Goal: Transaction & Acquisition: Purchase product/service

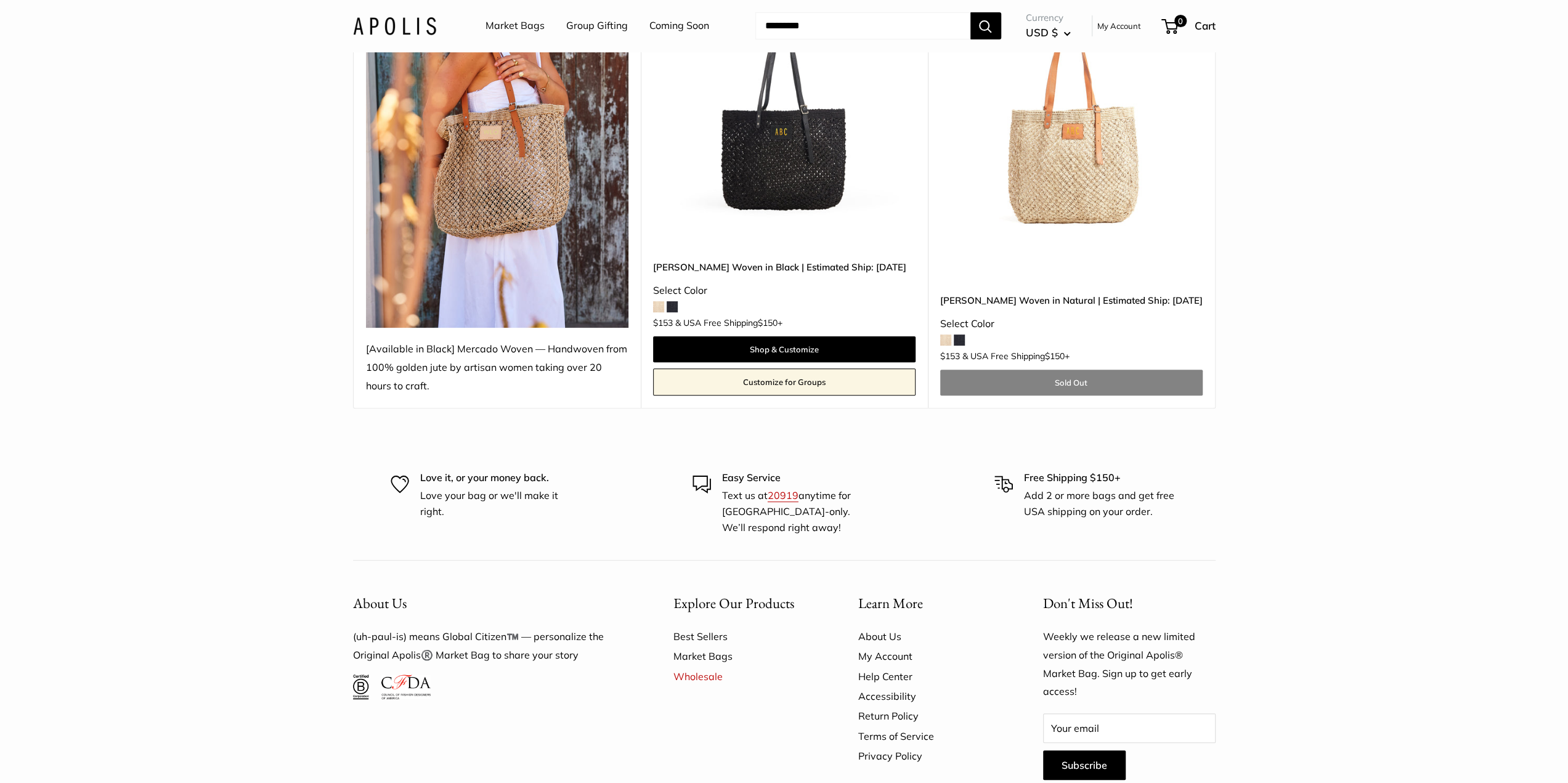
scroll to position [62, 0]
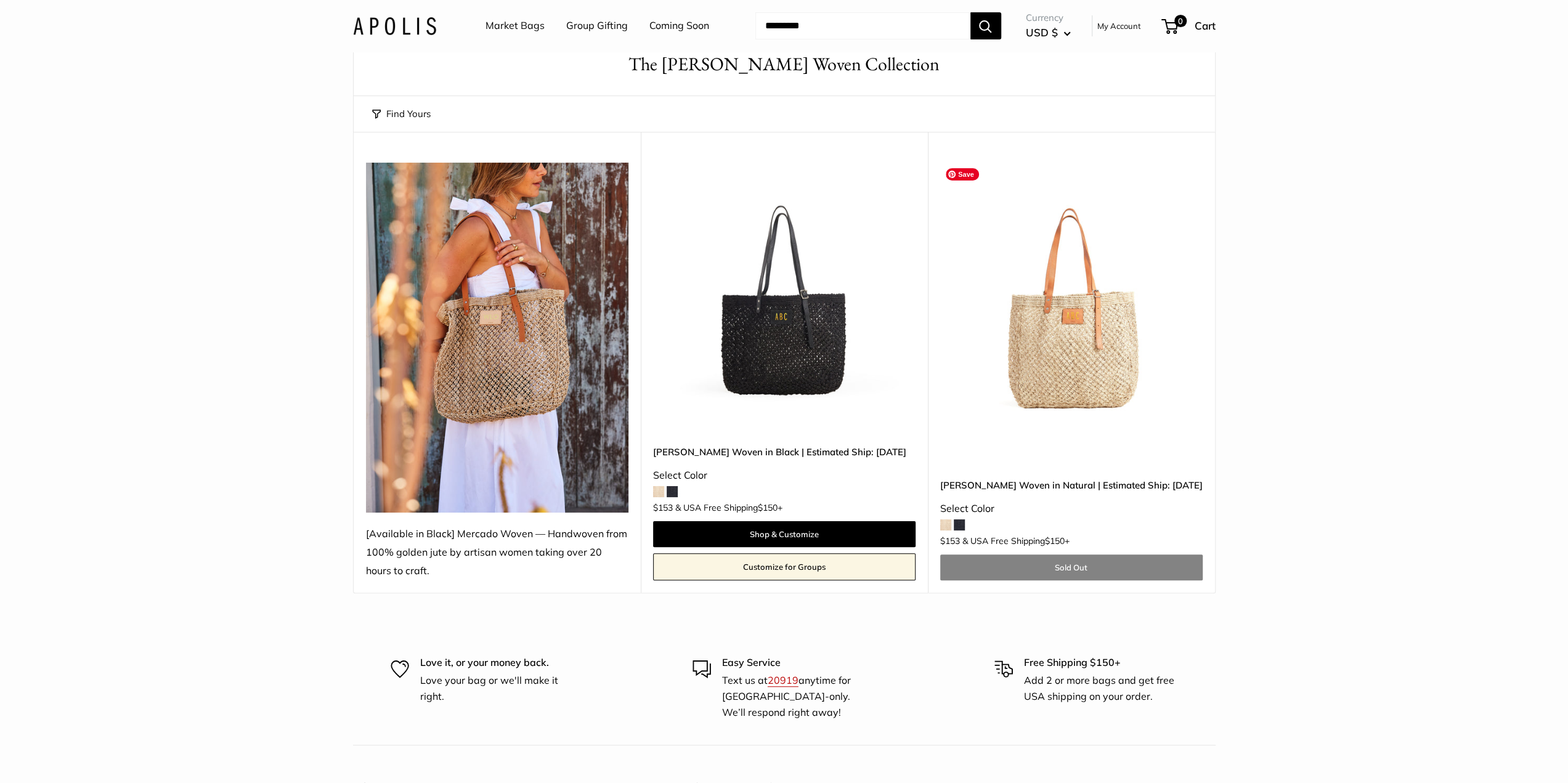
click at [0, 0] on img at bounding box center [0, 0] width 0 height 0
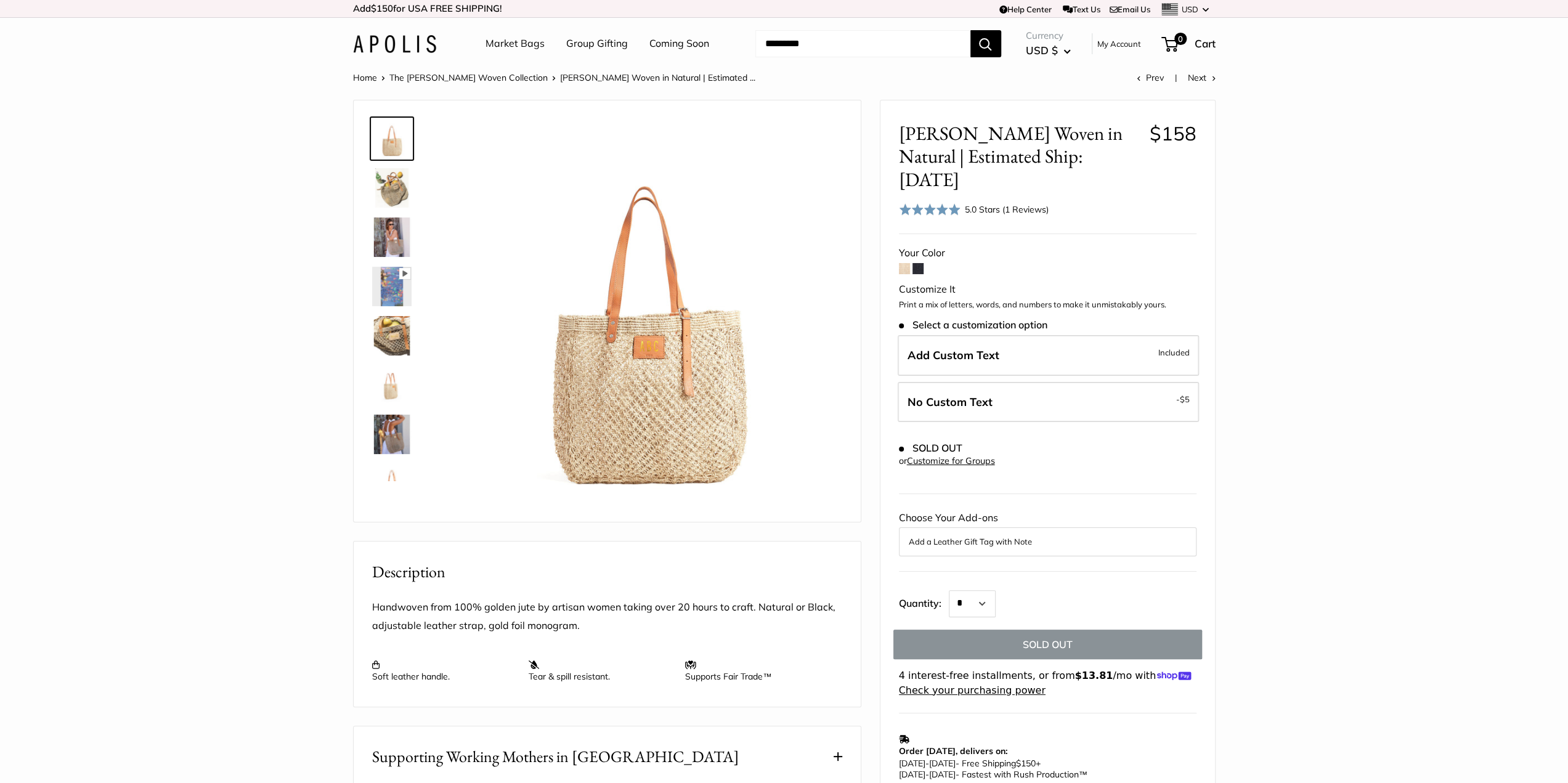
click at [390, 341] on img at bounding box center [391, 335] width 39 height 39
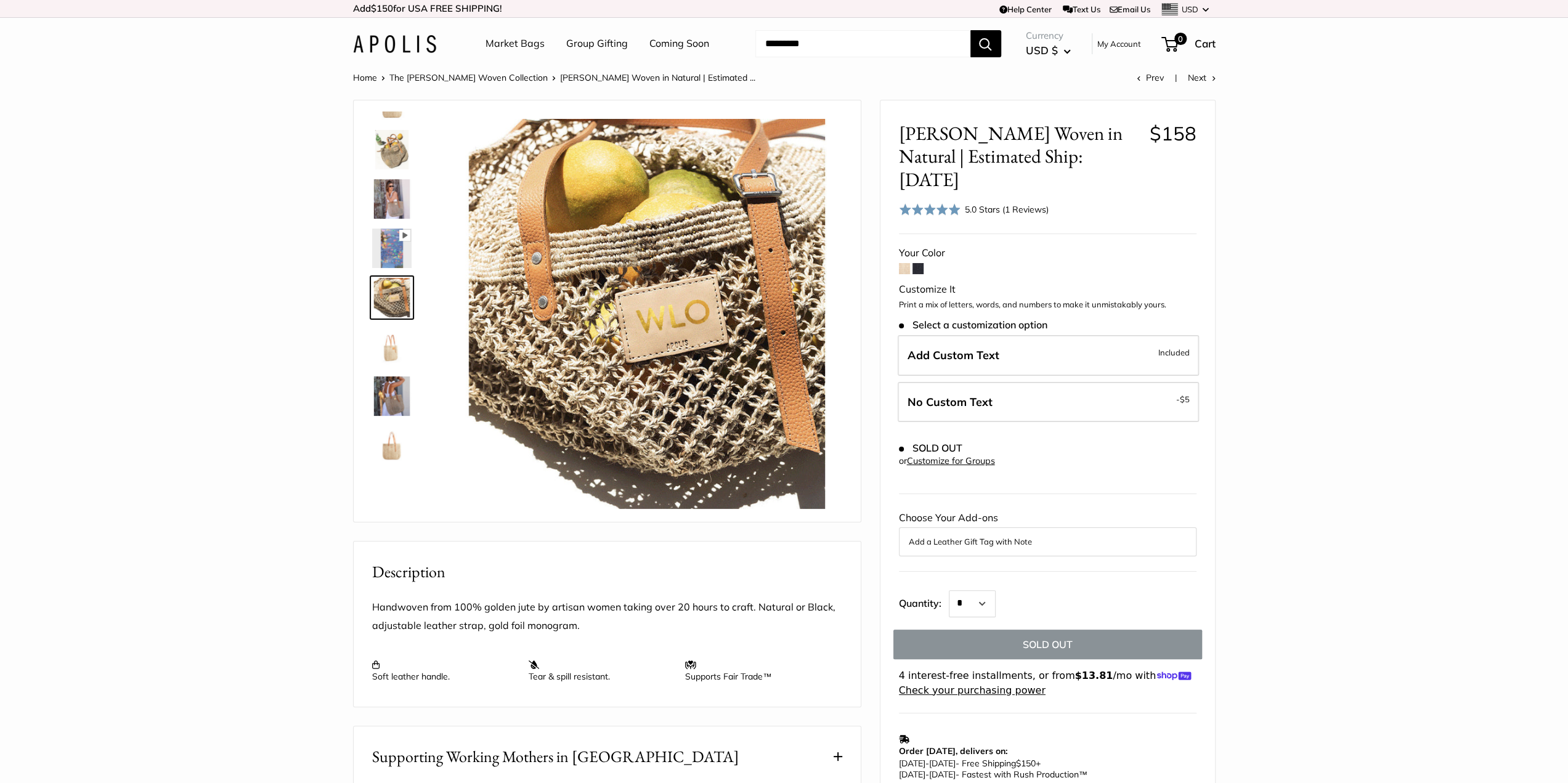
click at [920, 263] on span at bounding box center [918, 268] width 11 height 11
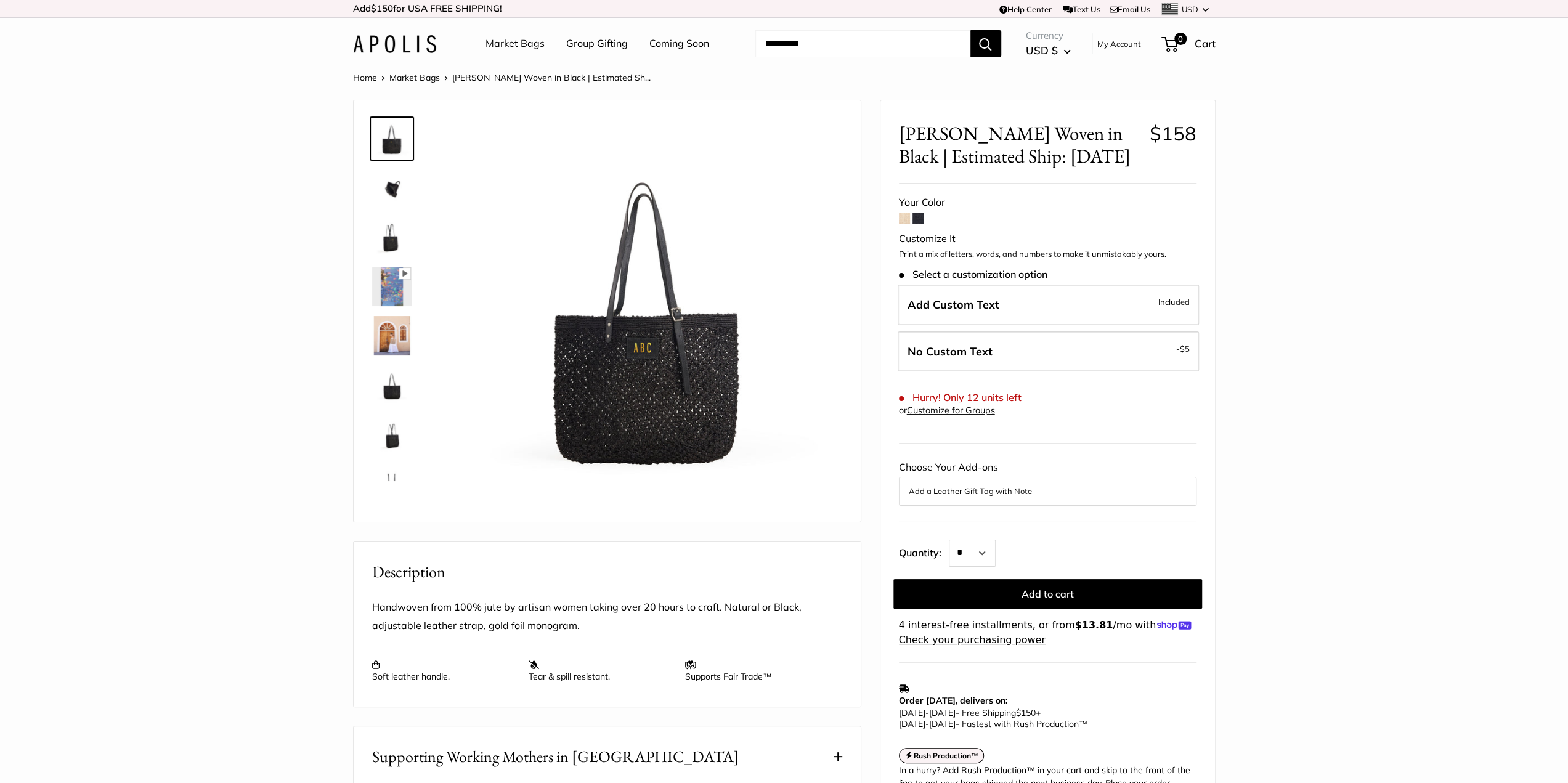
click at [398, 479] on img at bounding box center [391, 483] width 39 height 39
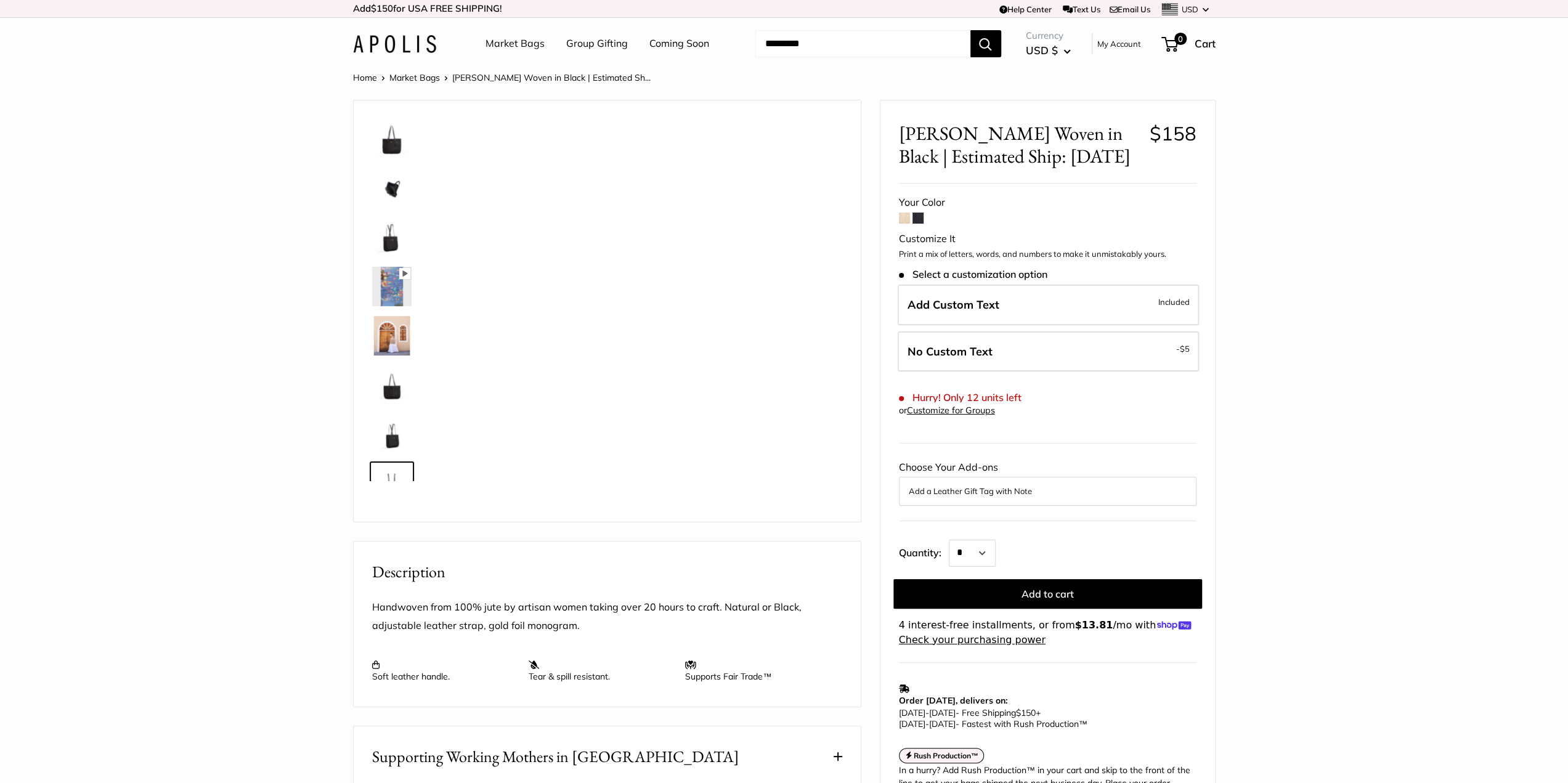
scroll to position [79, 0]
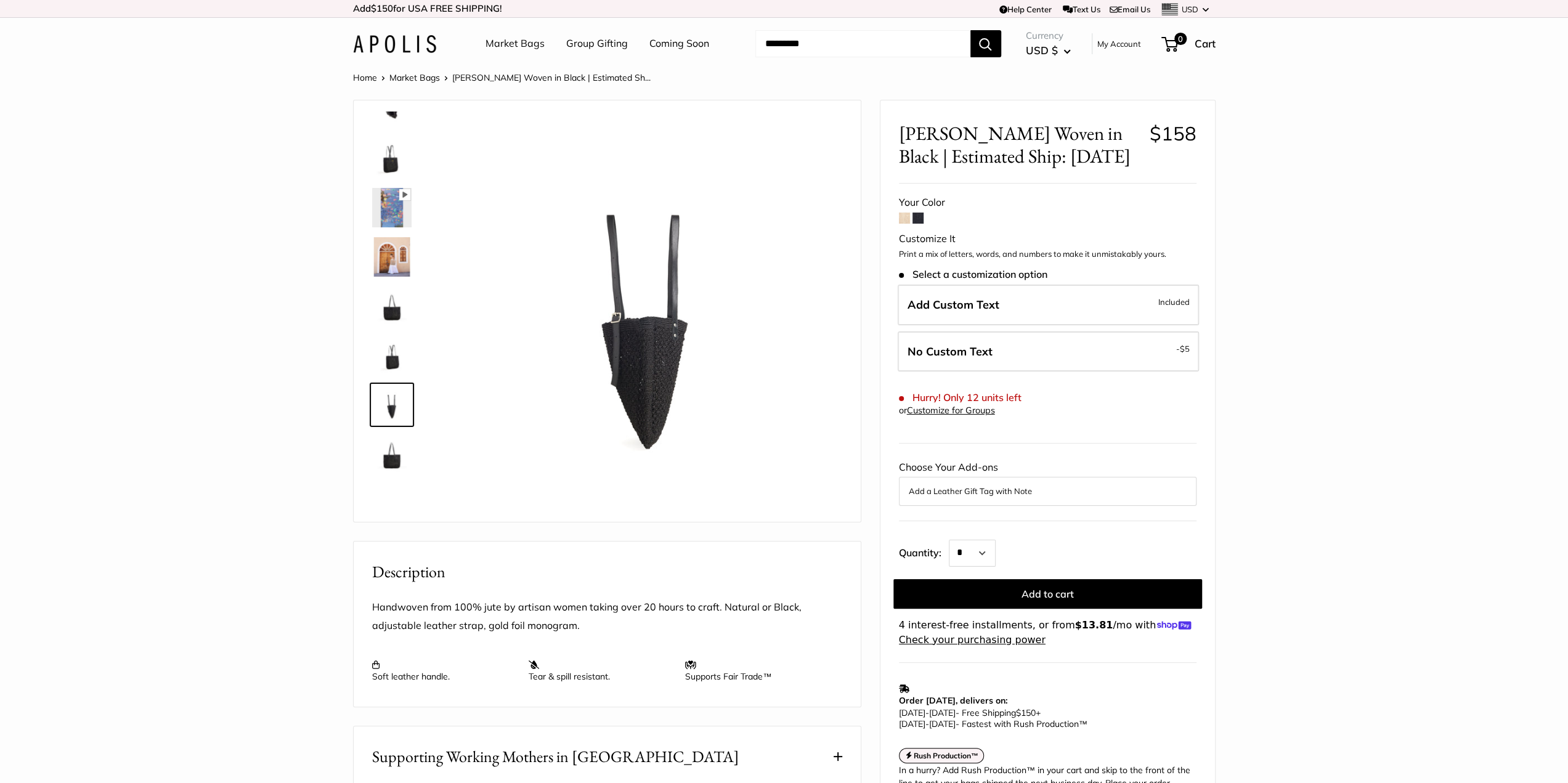
click at [397, 153] on img at bounding box center [391, 158] width 39 height 39
